Goal: Obtain resource: Obtain resource

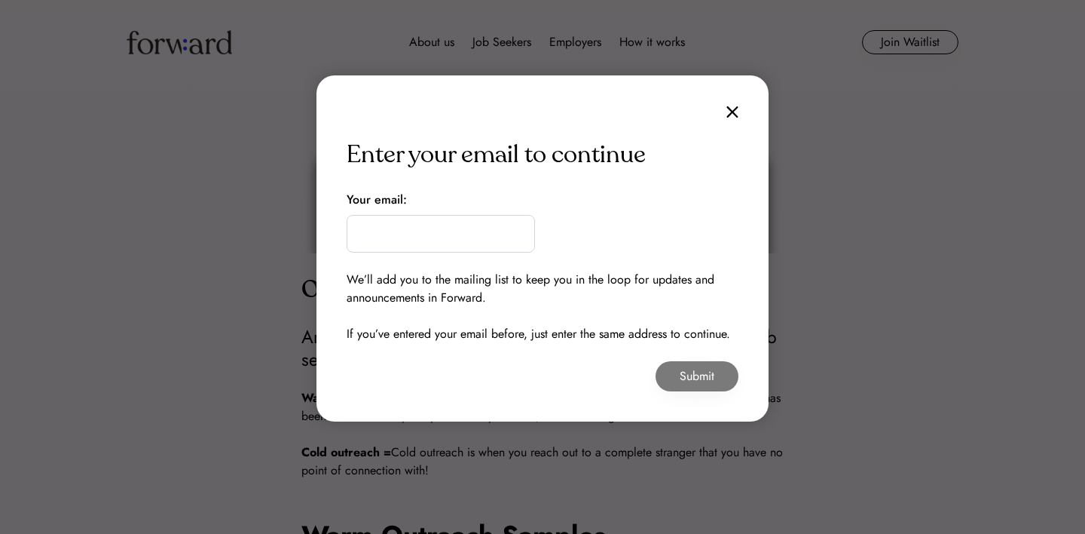
drag, startPoint x: 723, startPoint y: 110, endPoint x: 694, endPoint y: 59, distance: 58.7
click at [723, 111] on div "Enter your email to continue Your email: We’ll add you to the mailing list to k…" at bounding box center [542, 248] width 452 height 346
click at [731, 112] on img at bounding box center [732, 111] width 12 height 13
click at [736, 115] on img at bounding box center [732, 111] width 12 height 13
click at [483, 246] on input "email" at bounding box center [441, 234] width 188 height 38
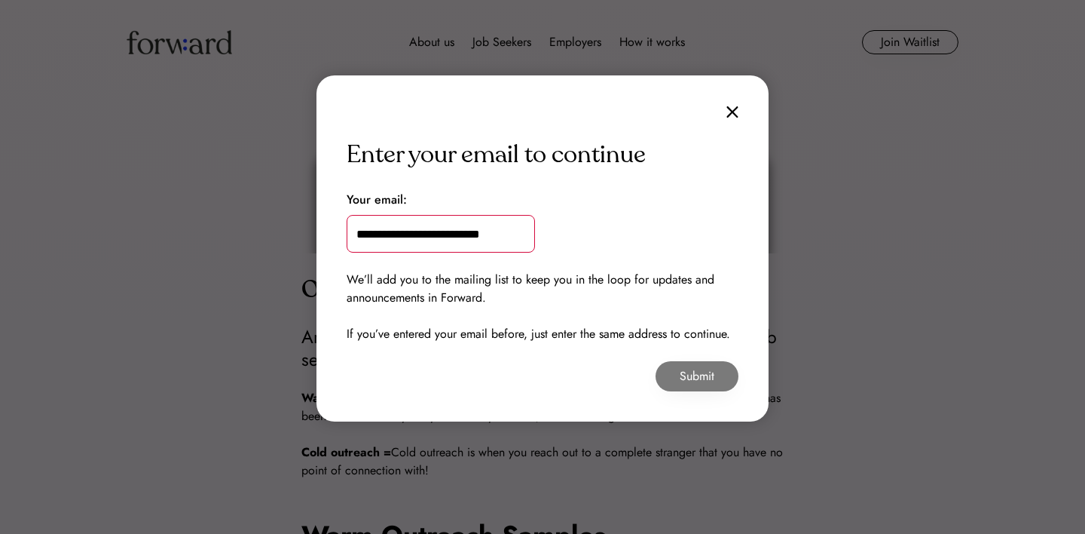
type input "**********"
click at [679, 379] on button "Submit" at bounding box center [697, 376] width 83 height 30
click at [719, 375] on button "Submit" at bounding box center [697, 376] width 83 height 30
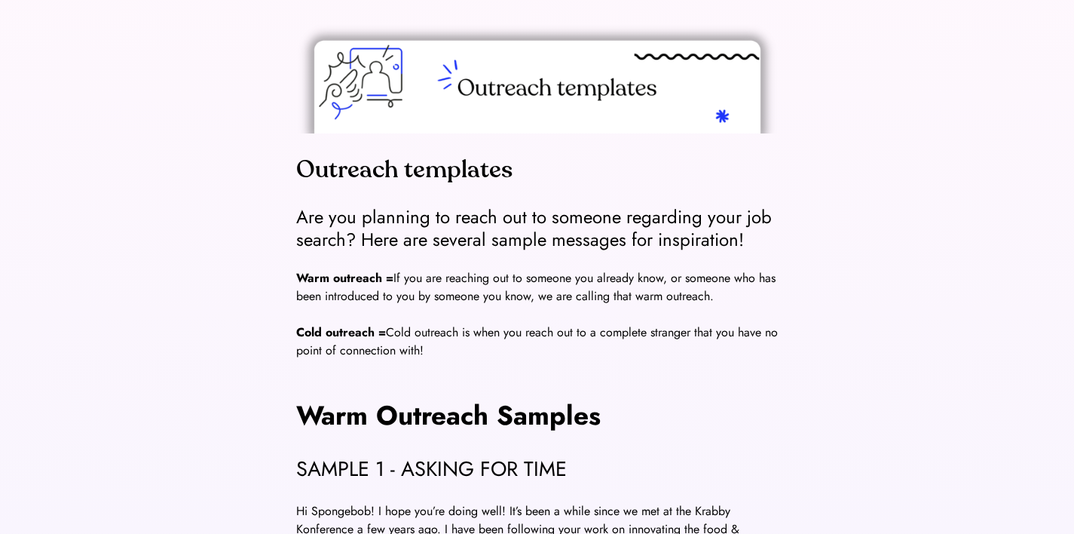
scroll to position [127, 0]
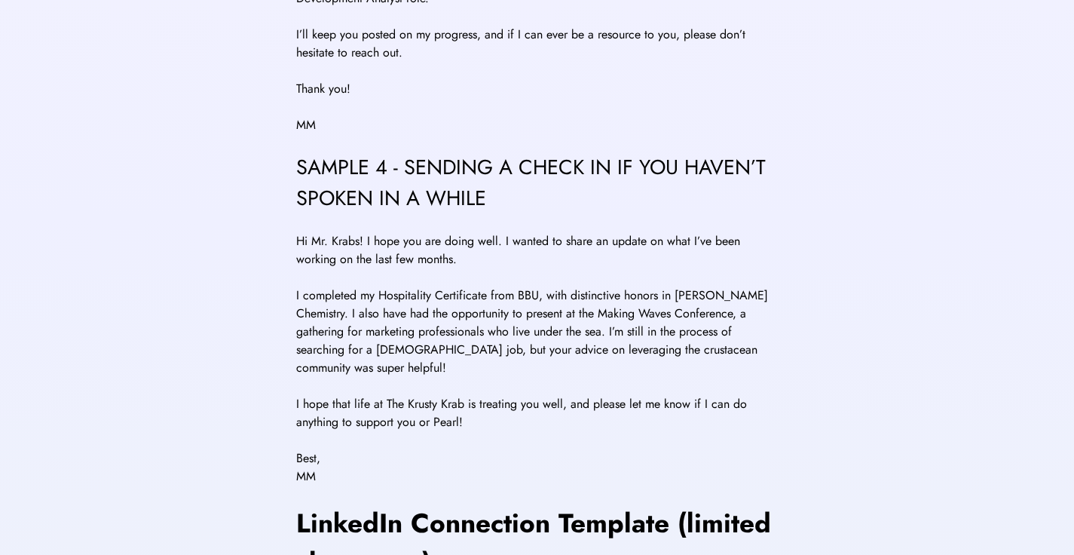
scroll to position [1533, 0]
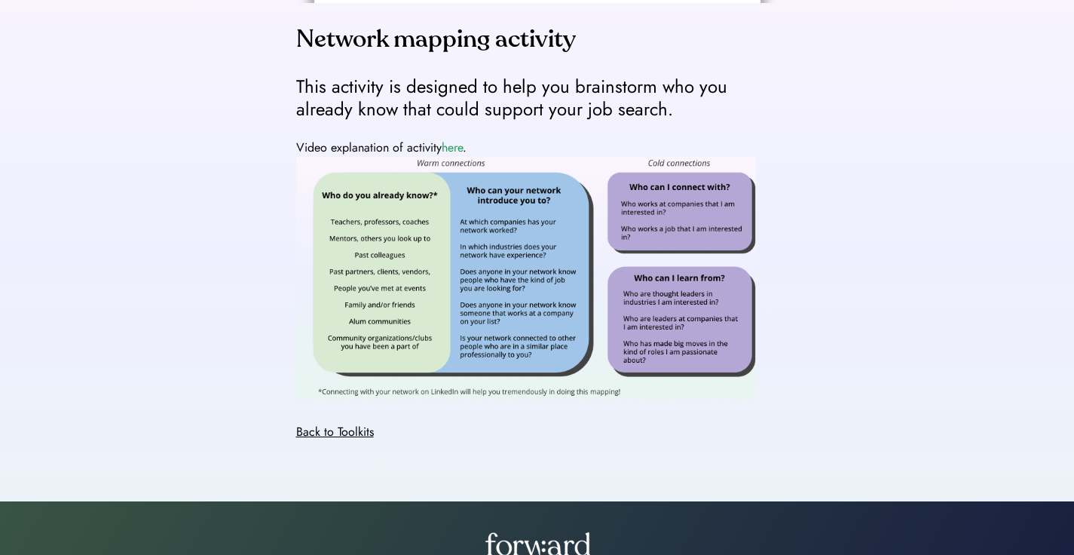
scroll to position [252, 0]
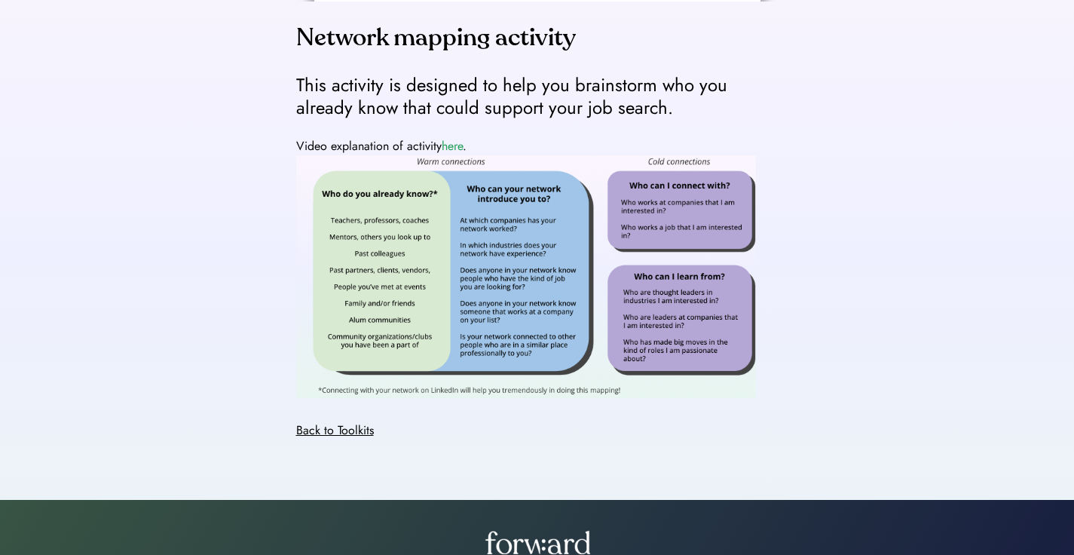
click at [451, 334] on img at bounding box center [526, 276] width 460 height 243
click at [566, 277] on img at bounding box center [526, 276] width 460 height 243
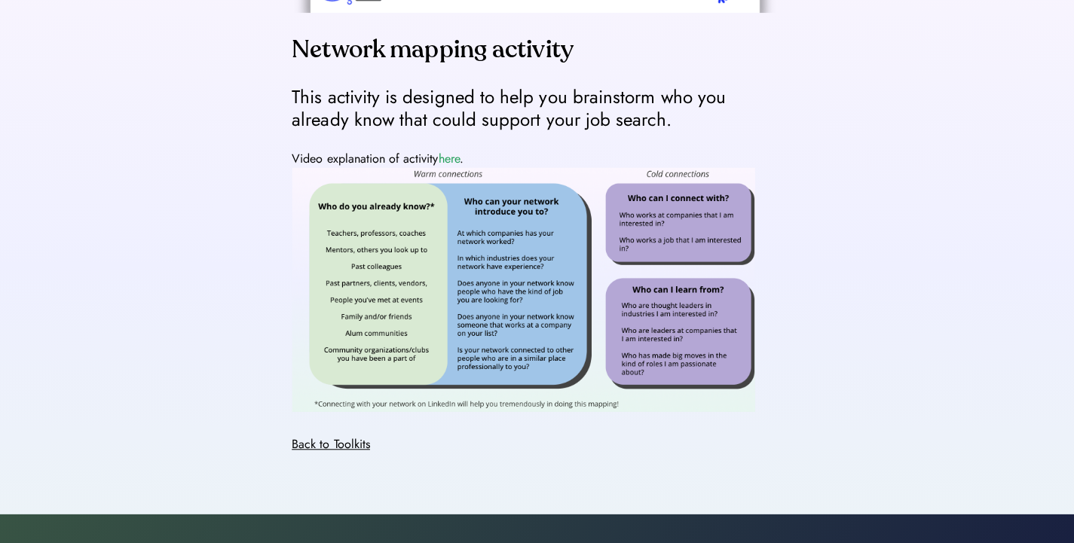
scroll to position [244, 0]
